Goal: Find specific page/section: Find specific page/section

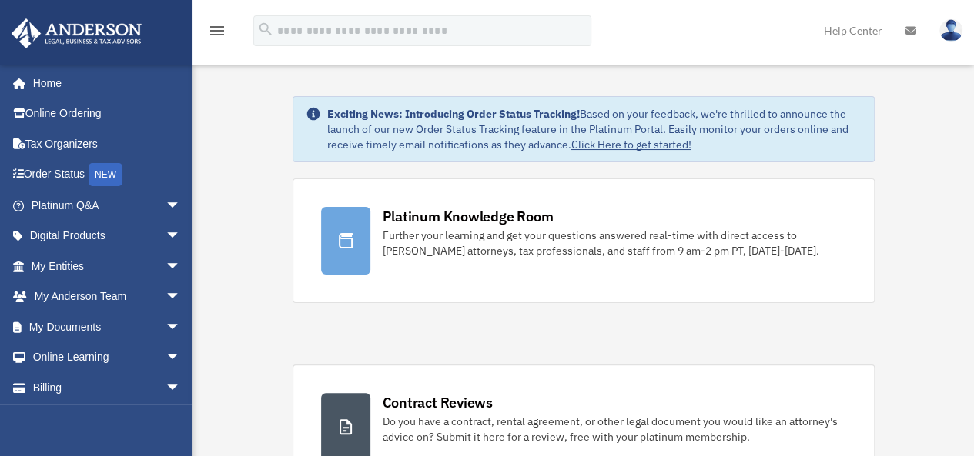
click at [918, 35] on link at bounding box center [911, 30] width 34 height 61
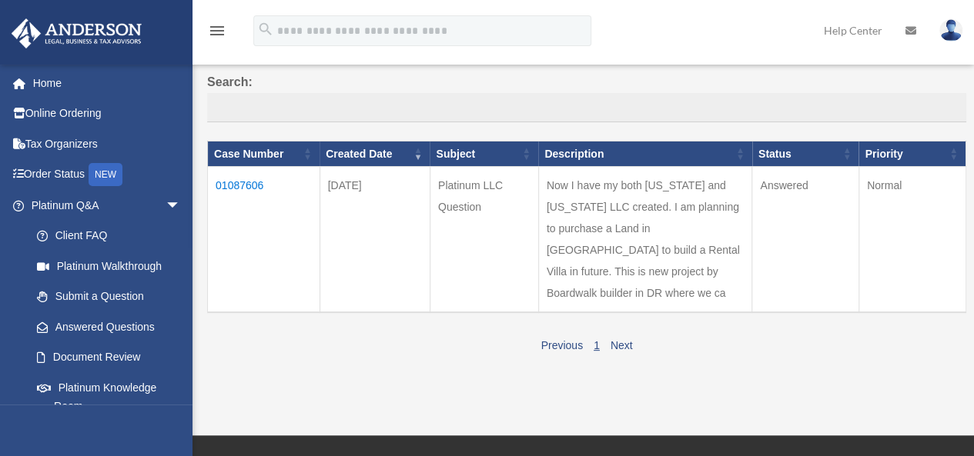
scroll to position [154, 0]
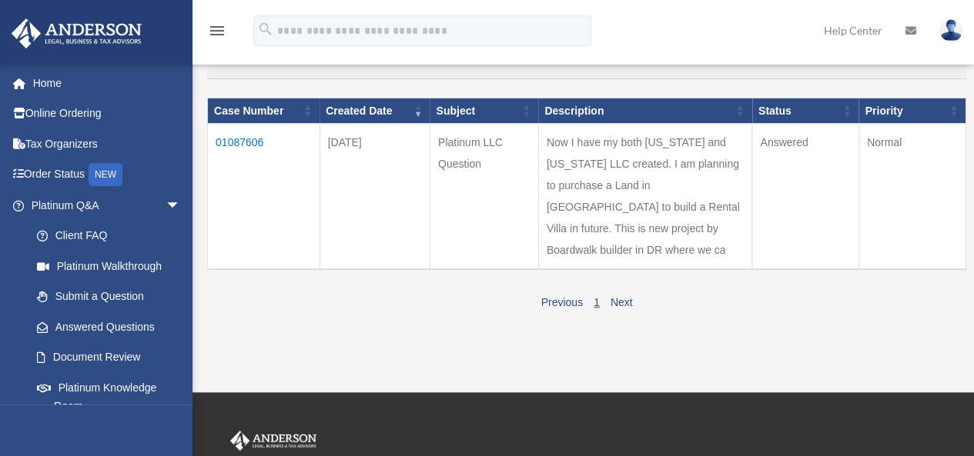
click at [251, 144] on td "01087606" at bounding box center [264, 197] width 112 height 146
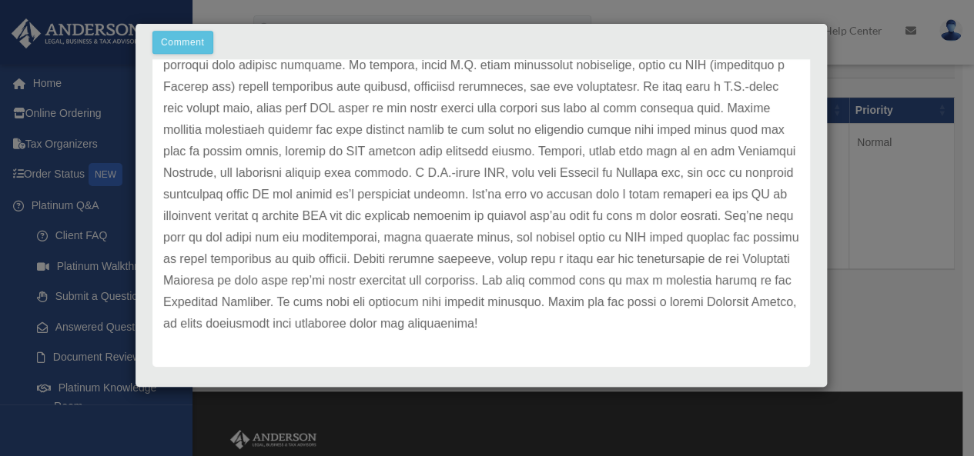
scroll to position [0, 0]
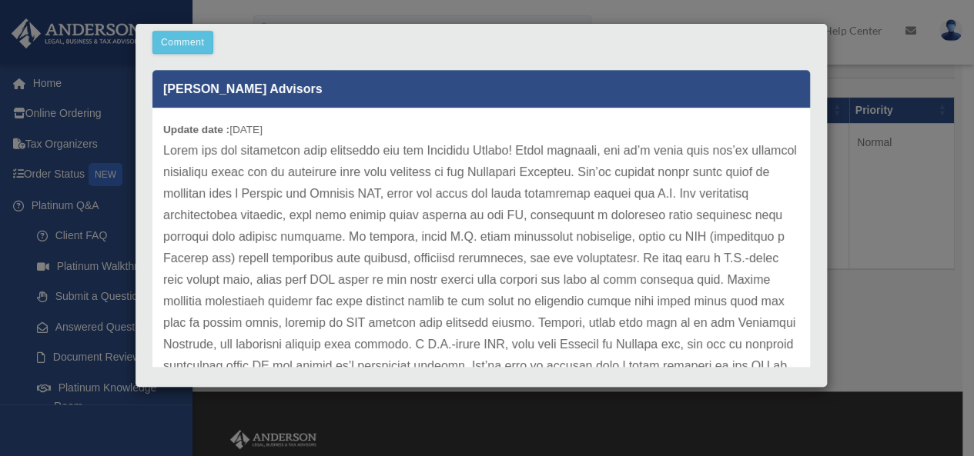
click at [850, 321] on div "Case Detail × Platinum LLC Question Case Number 01087606 Created Date August 25…" at bounding box center [487, 228] width 974 height 456
